Goal: Task Accomplishment & Management: Manage account settings

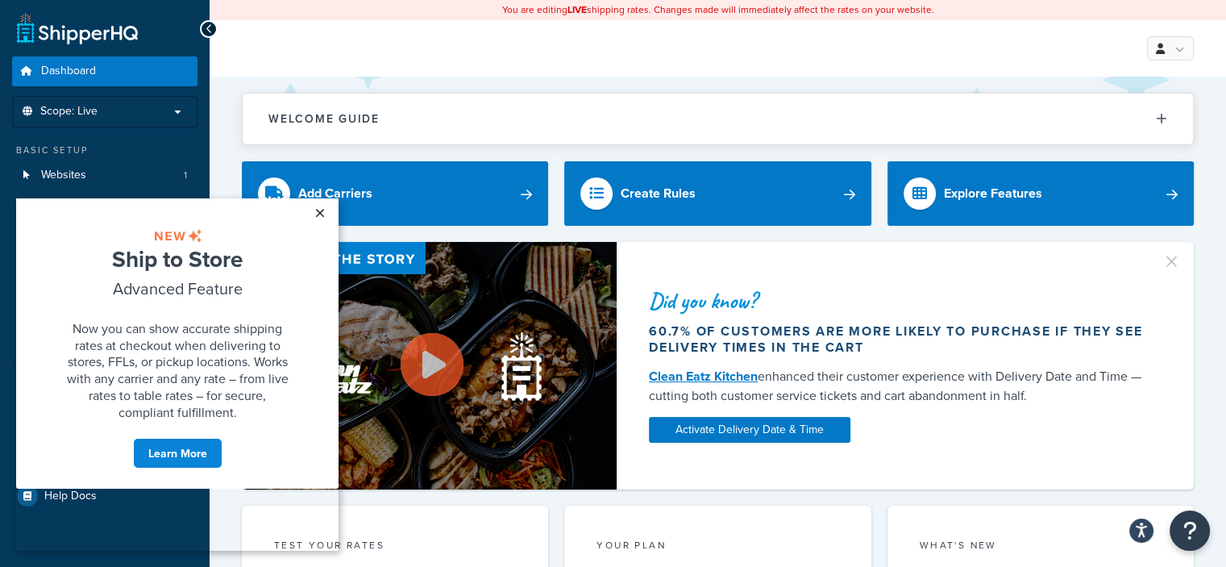
click at [319, 218] on link "×" at bounding box center [320, 212] width 28 height 29
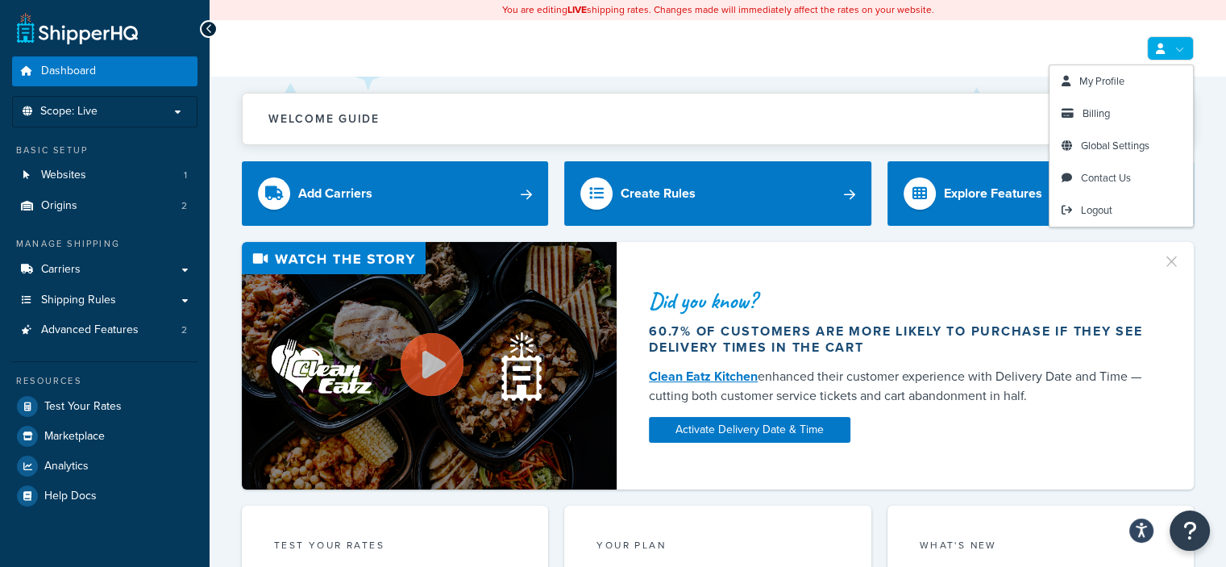
click at [1179, 46] on link at bounding box center [1170, 48] width 47 height 24
click at [1099, 113] on span "Billing" at bounding box center [1096, 113] width 27 height 15
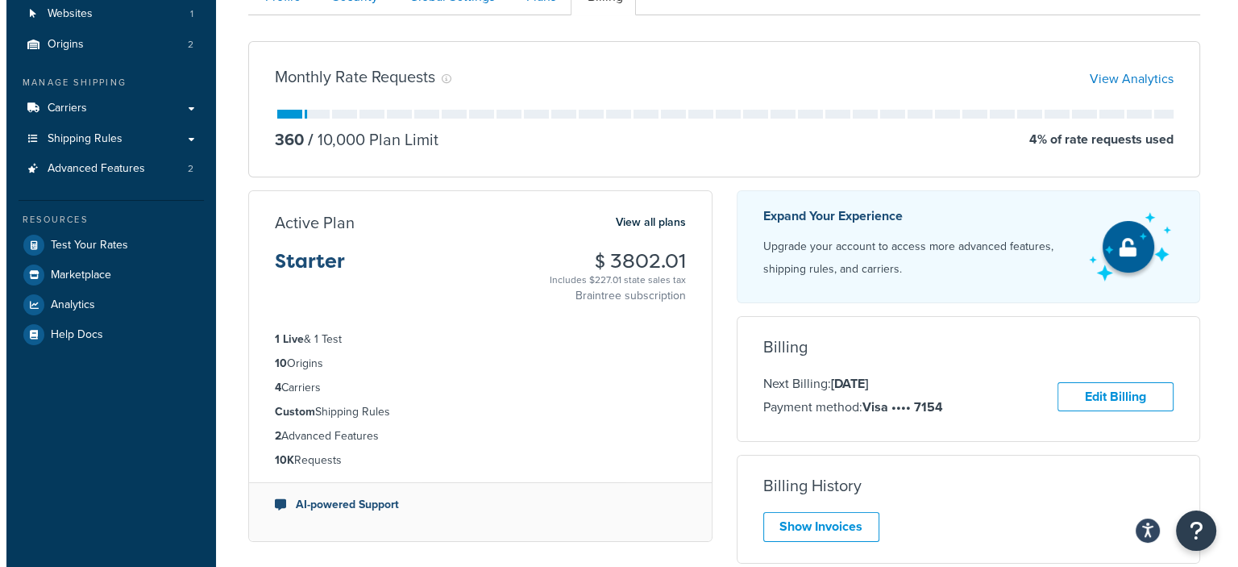
scroll to position [242, 0]
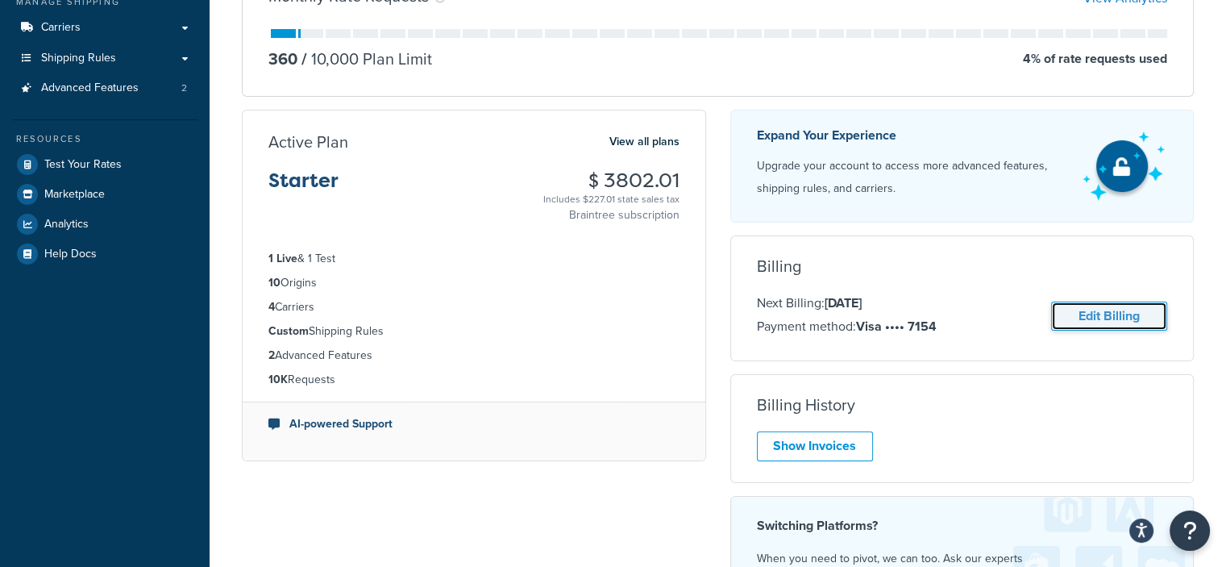
click at [1084, 320] on link "Edit Billing" at bounding box center [1109, 317] width 116 height 30
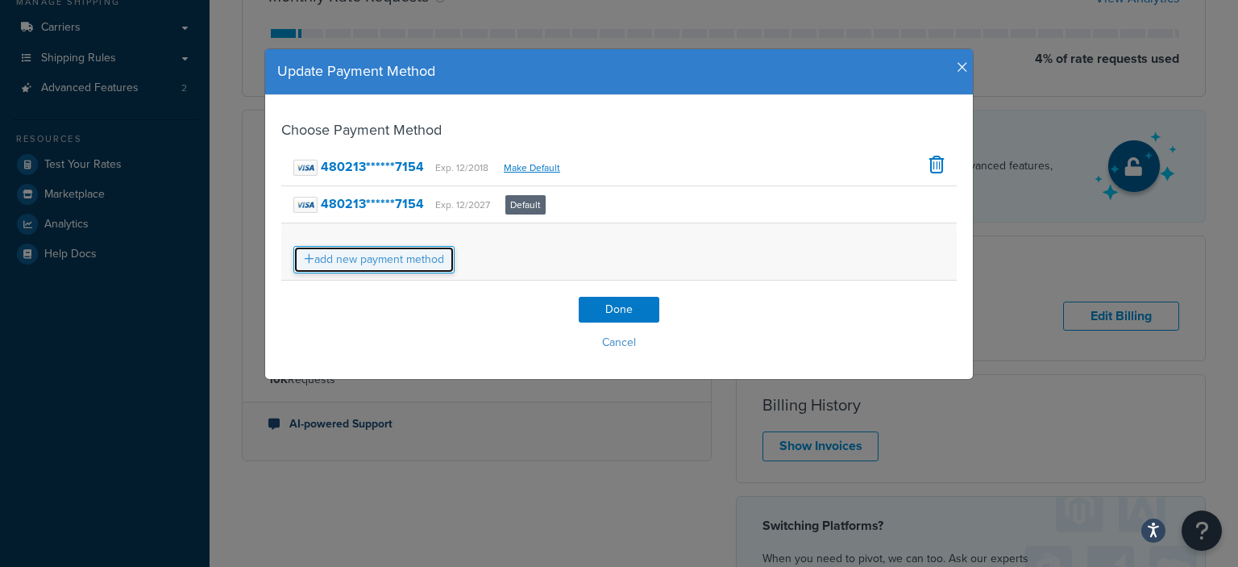
click at [427, 260] on link "add new payment method" at bounding box center [373, 259] width 161 height 27
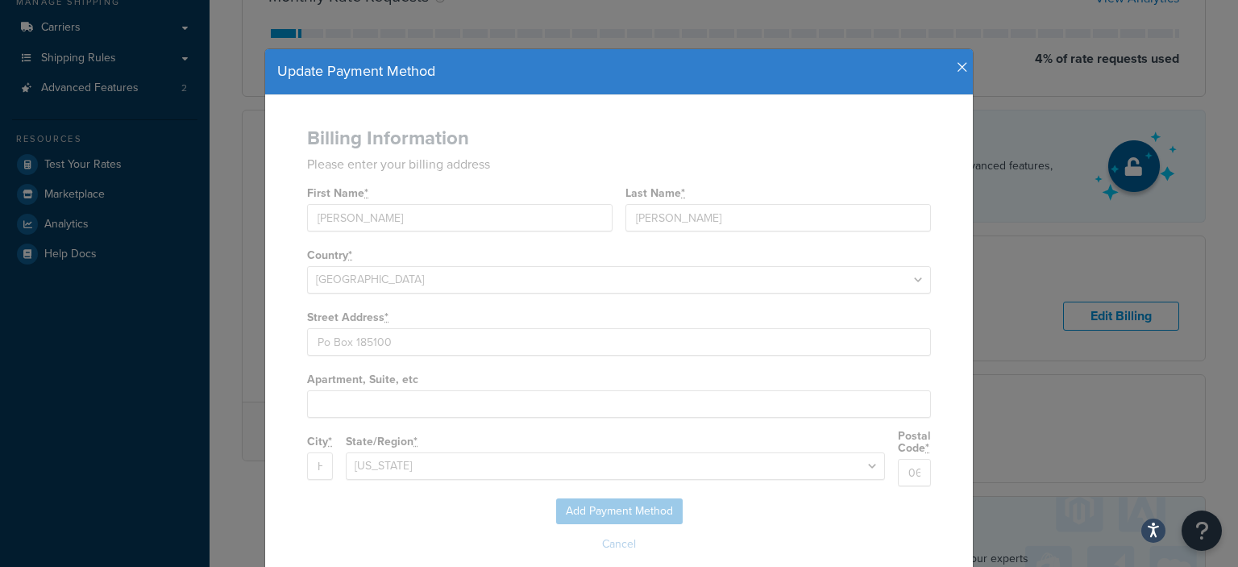
select select "CT"
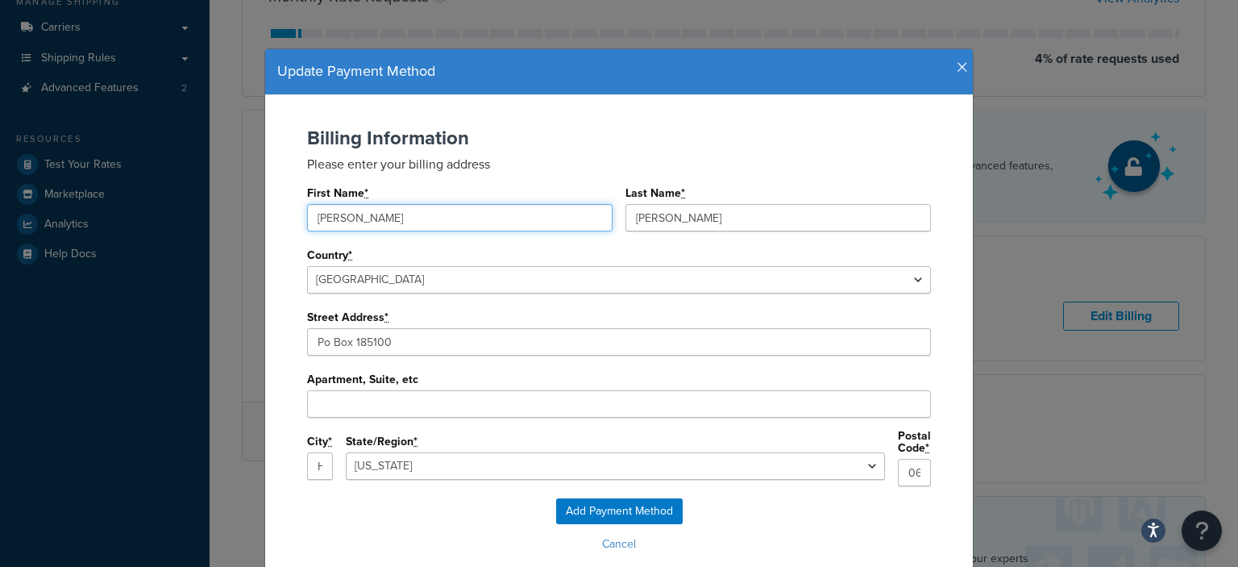
click at [426, 219] on input "William J" at bounding box center [460, 217] width 306 height 27
type input "Olga"
click at [636, 218] on input "Burt" at bounding box center [779, 217] width 306 height 27
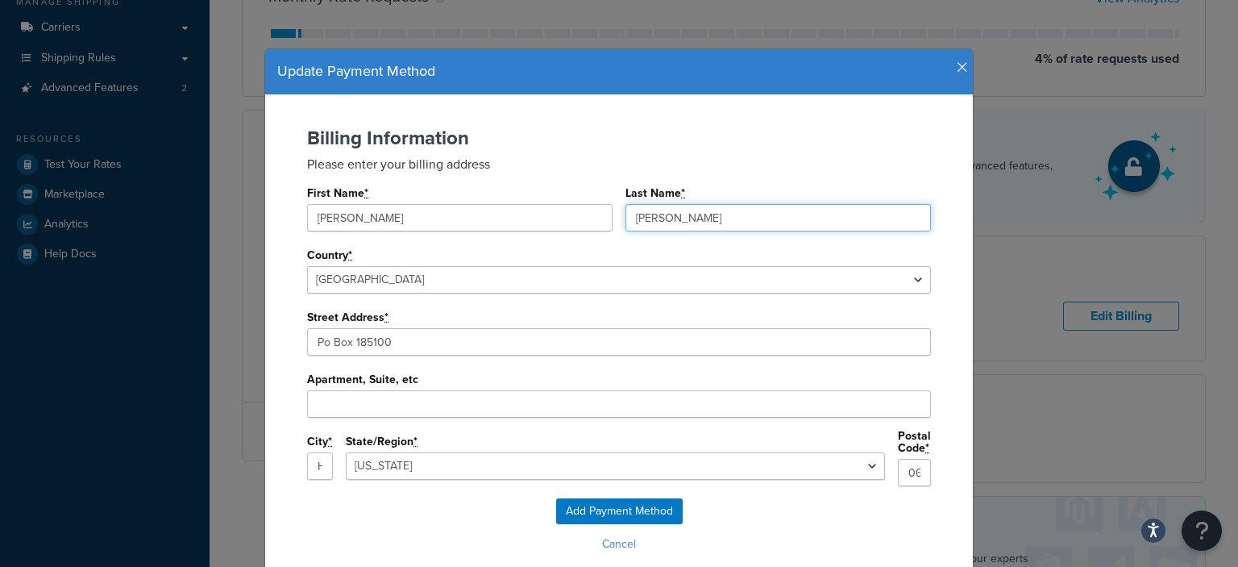
click at [636, 218] on input "Burt" at bounding box center [779, 217] width 306 height 27
type input "Azina"
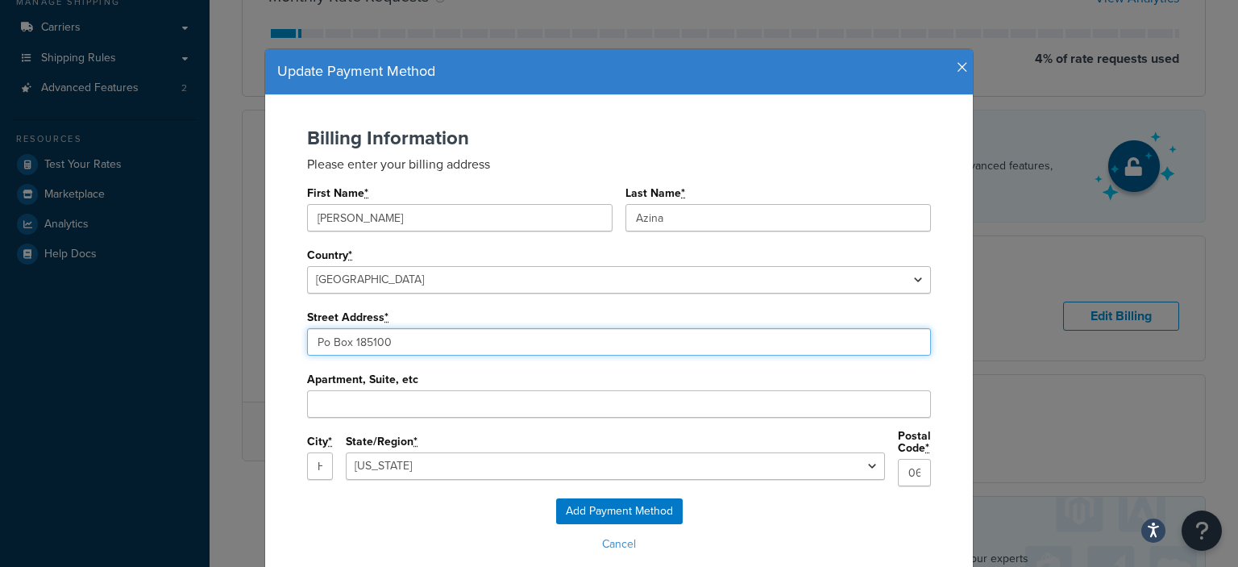
click at [506, 343] on input "Po Box 185100" at bounding box center [619, 341] width 624 height 27
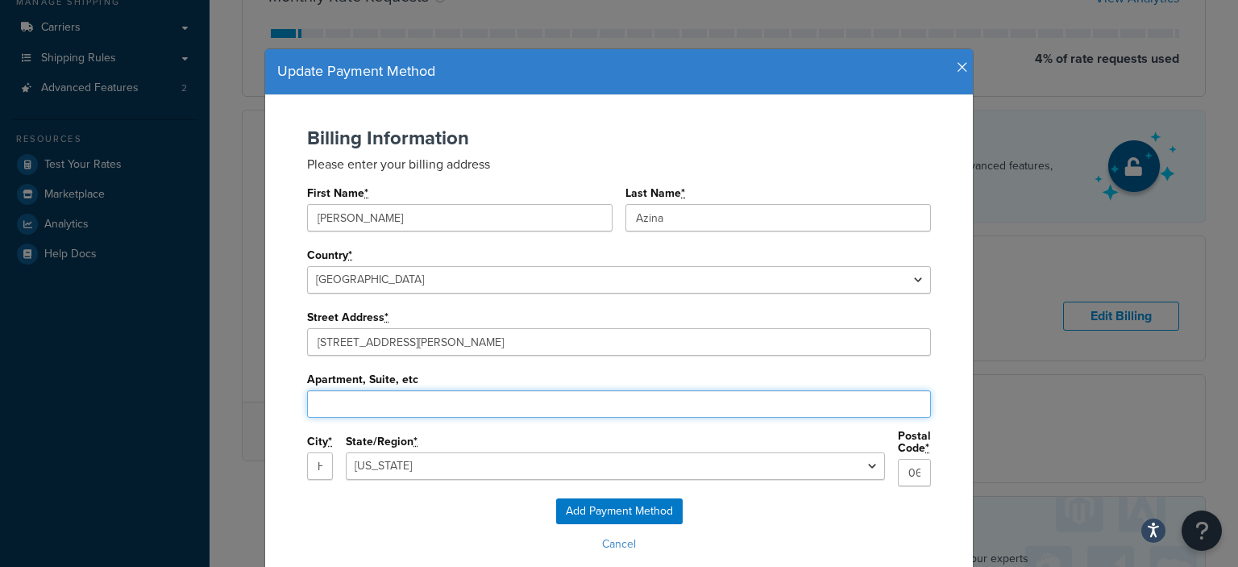
type input "100 Overlook Dr"
type input "06514"
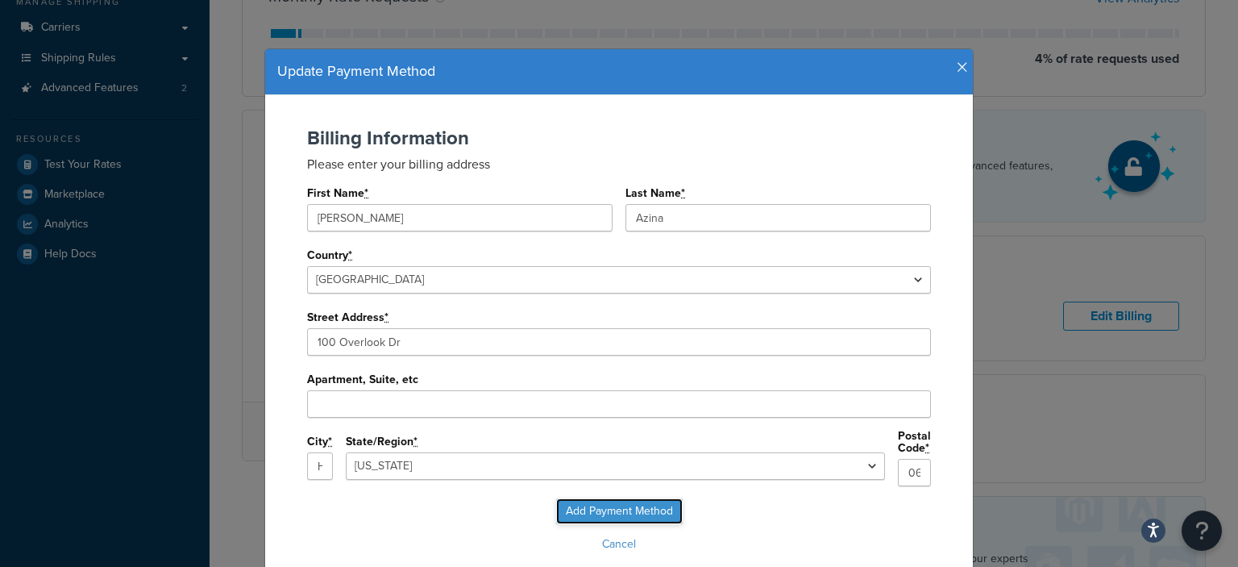
click at [648, 503] on input "Add Payment Method" at bounding box center [619, 511] width 127 height 26
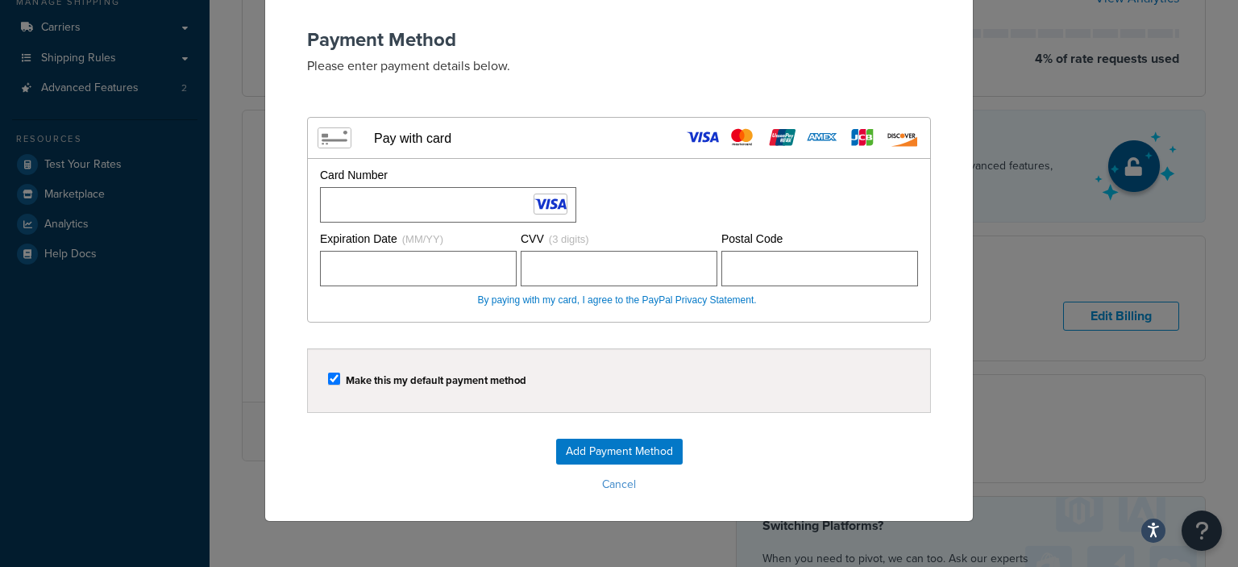
scroll to position [100, 0]
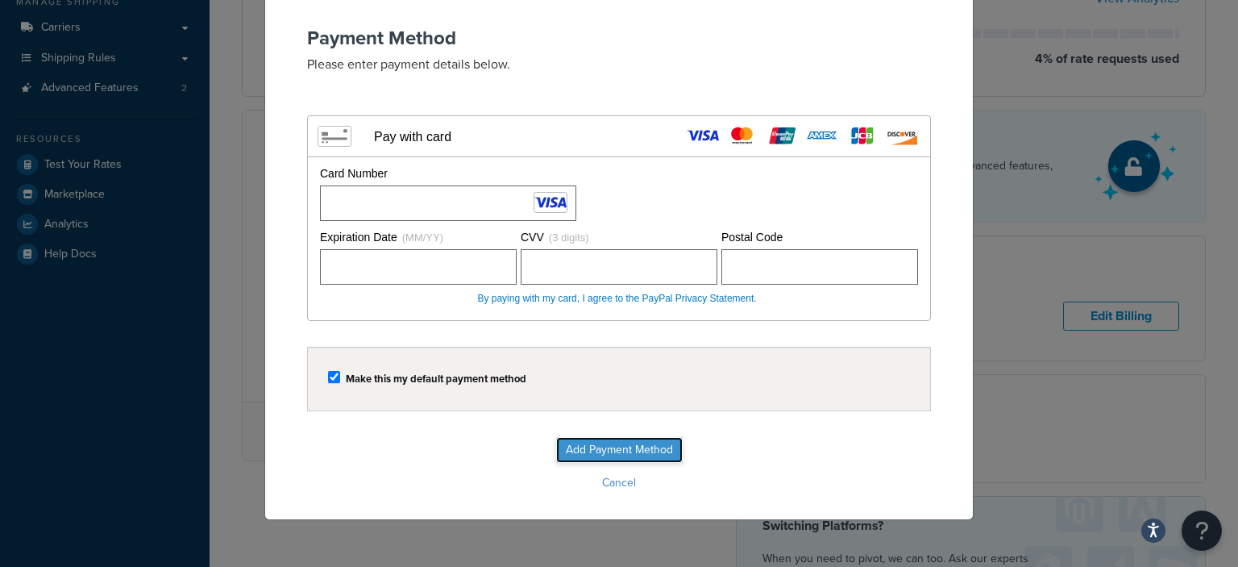
click at [612, 447] on input "Add Payment Method" at bounding box center [619, 450] width 127 height 26
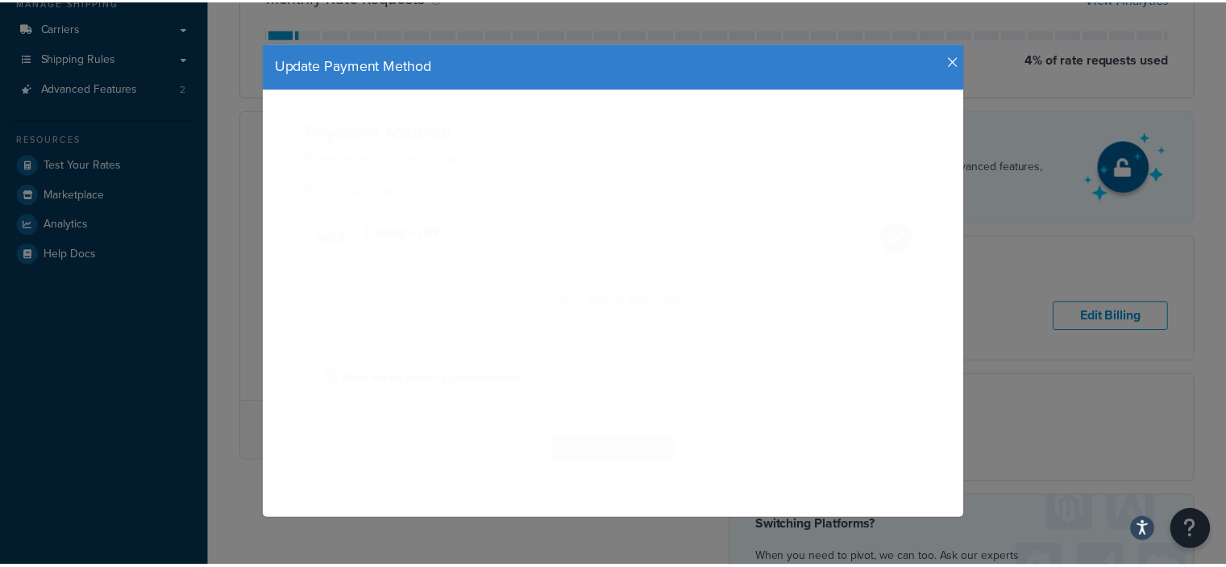
scroll to position [0, 0]
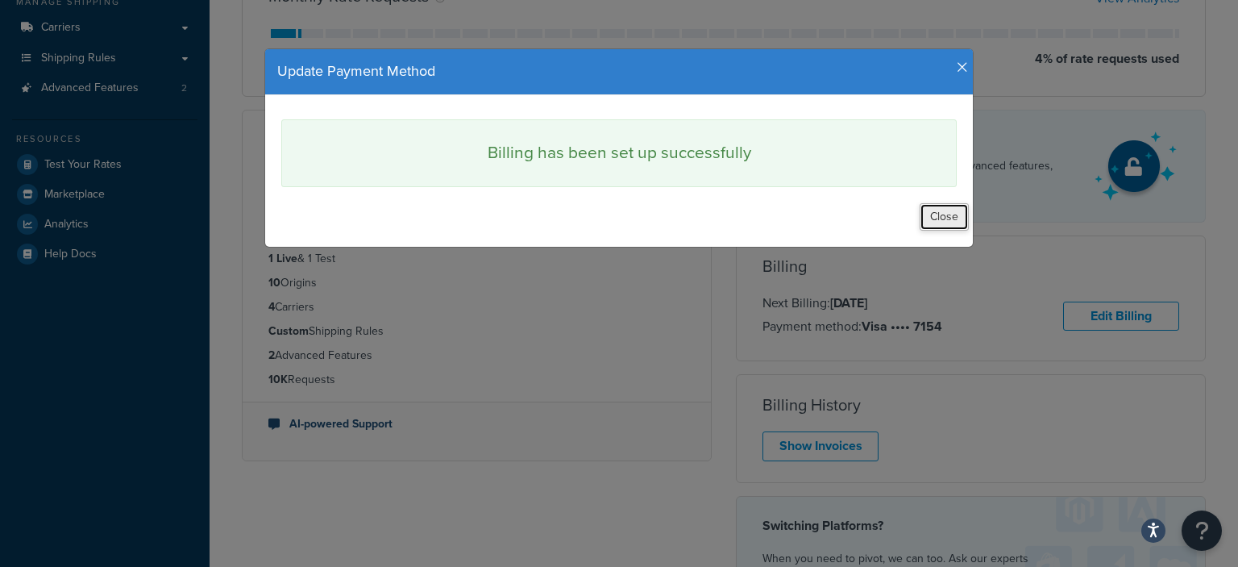
click at [930, 210] on button "Close" at bounding box center [944, 216] width 49 height 27
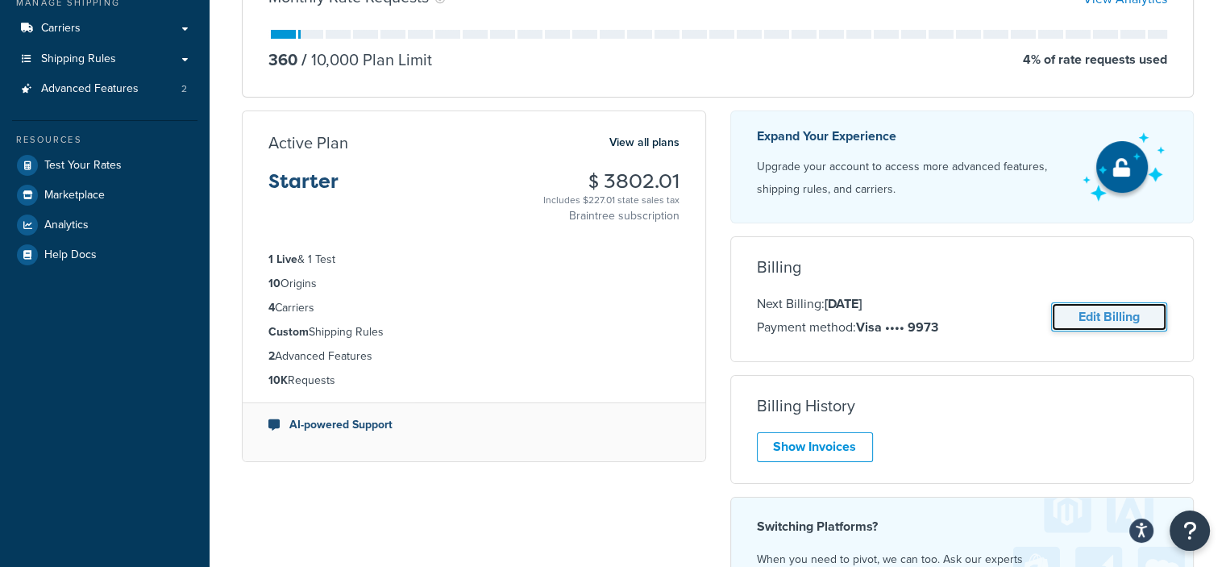
click at [1113, 311] on link "Edit Billing" at bounding box center [1109, 317] width 116 height 30
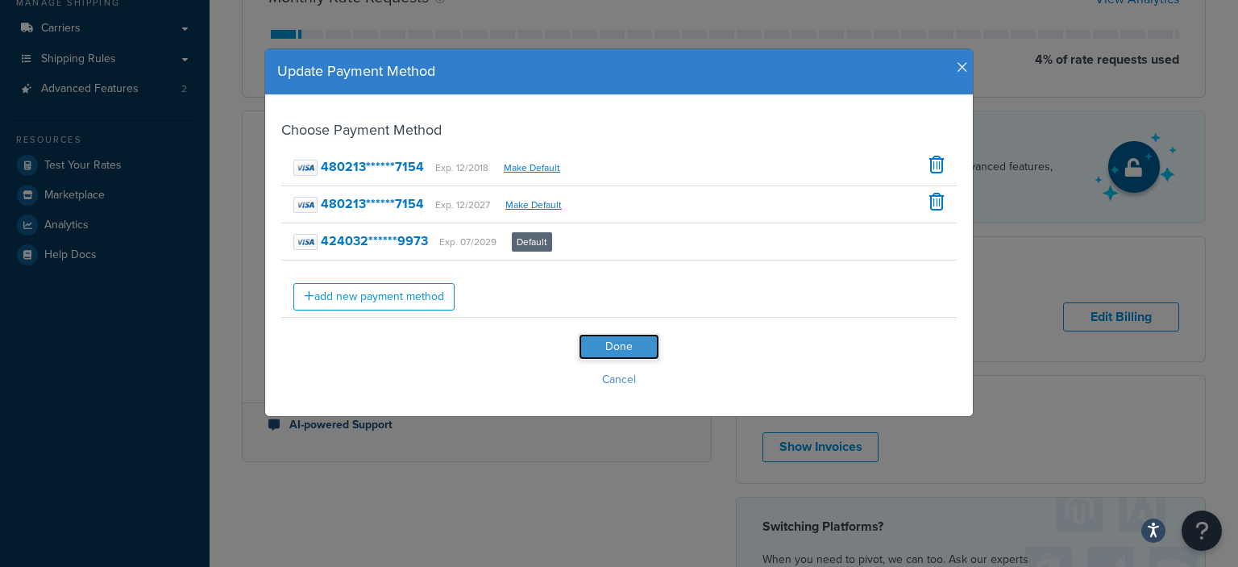
click at [642, 341] on input "Done" at bounding box center [619, 347] width 81 height 26
